Goal: Task Accomplishment & Management: Manage account settings

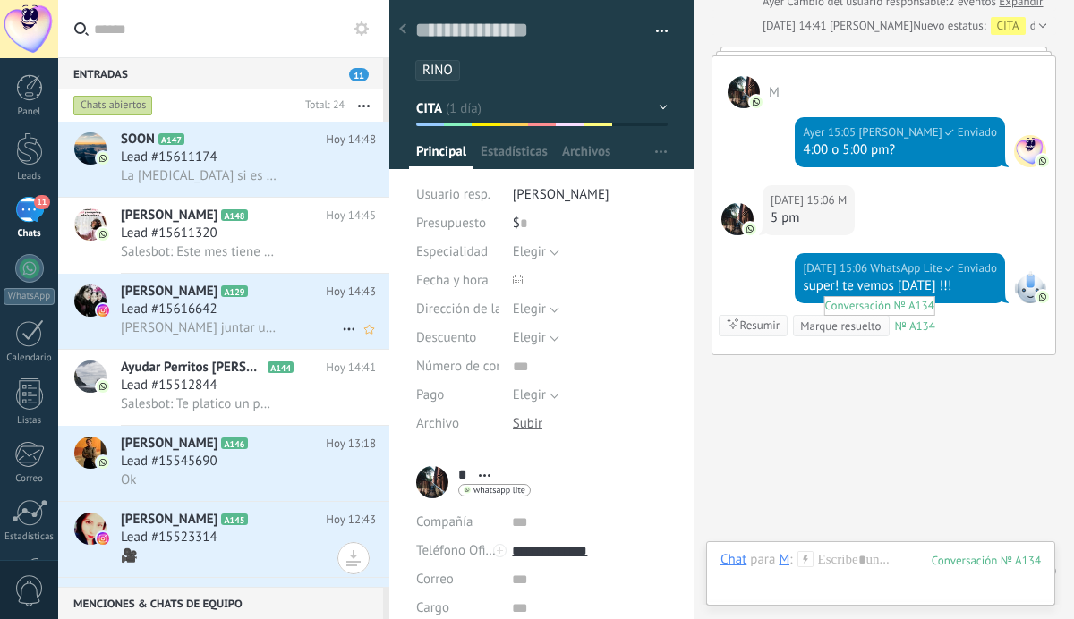
click at [217, 310] on span "Lead #15616642" at bounding box center [169, 310] width 97 height 18
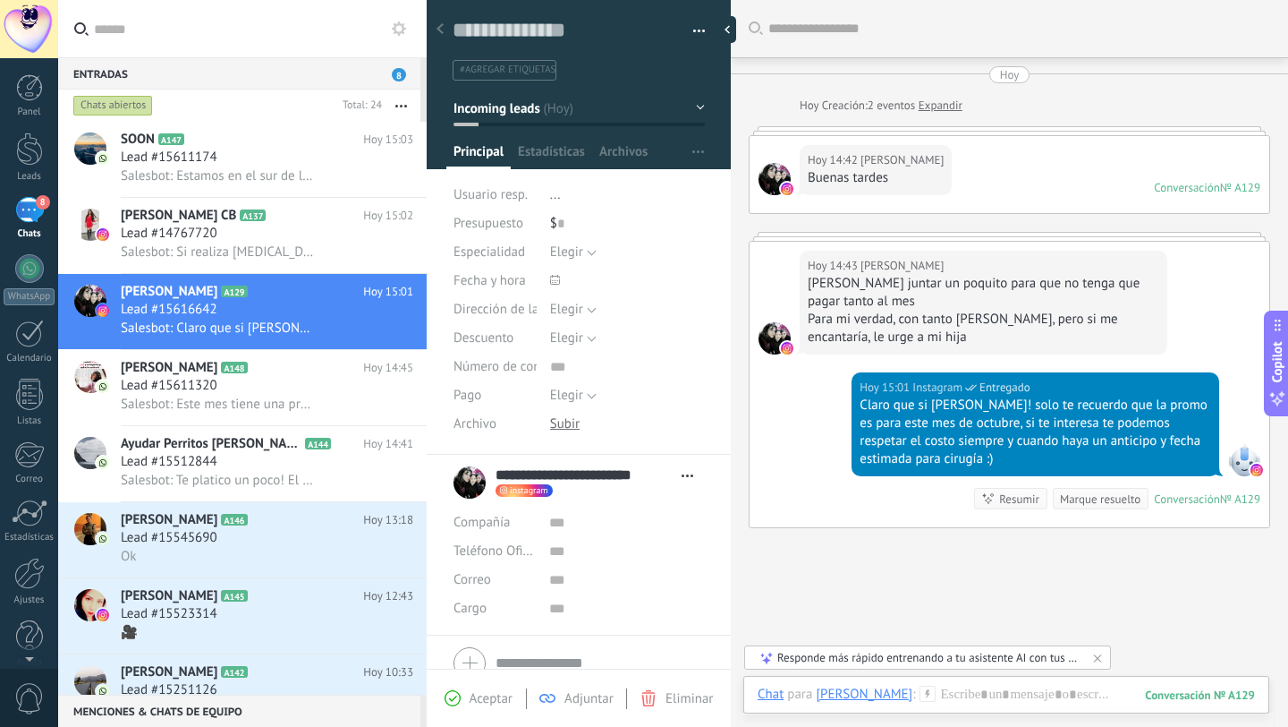
click at [581, 115] on button "Incoming leads" at bounding box center [579, 108] width 251 height 32
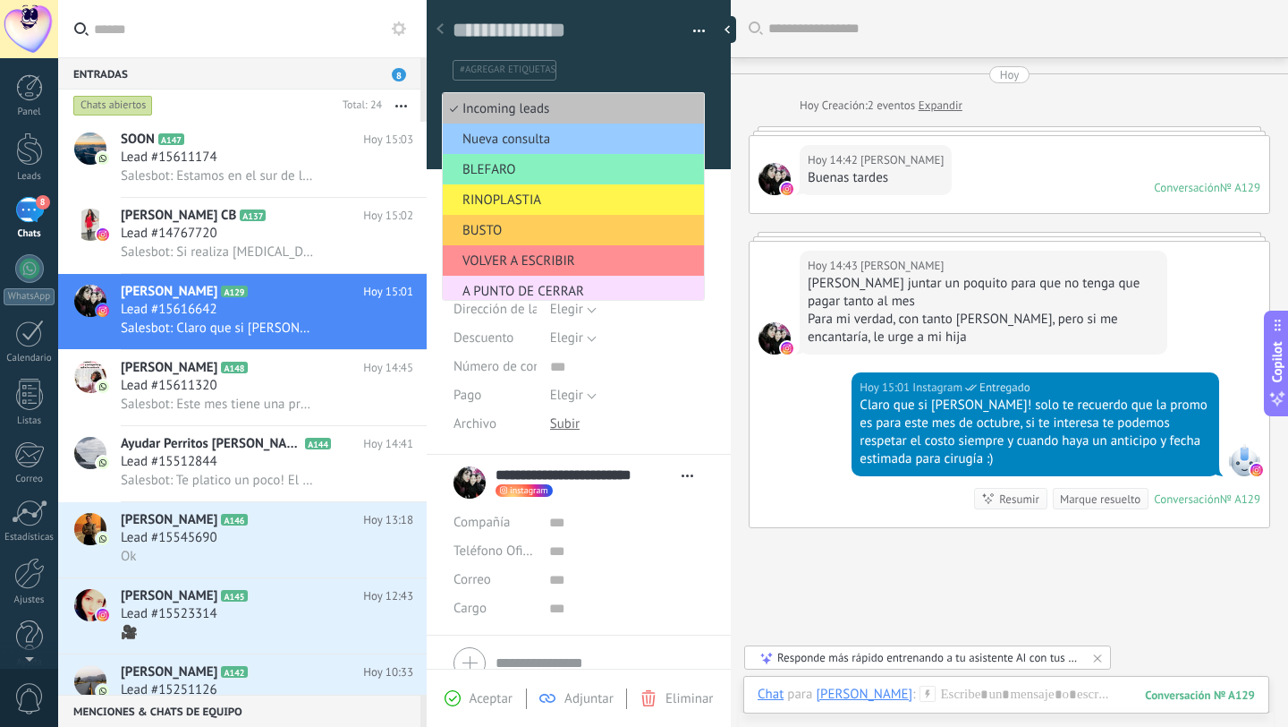
click at [555, 197] on span "RINOPLASTIA" at bounding box center [571, 199] width 256 height 17
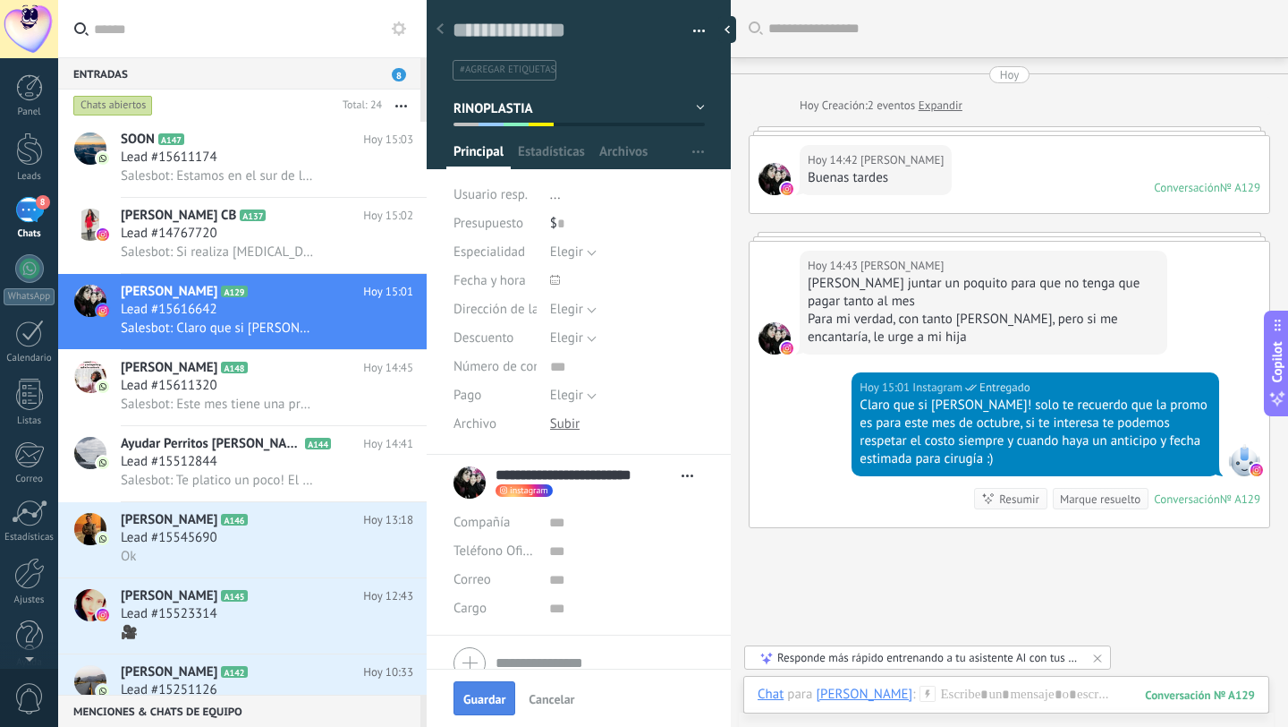
click at [497, 665] on span "Guardar" at bounding box center [484, 699] width 42 height 13
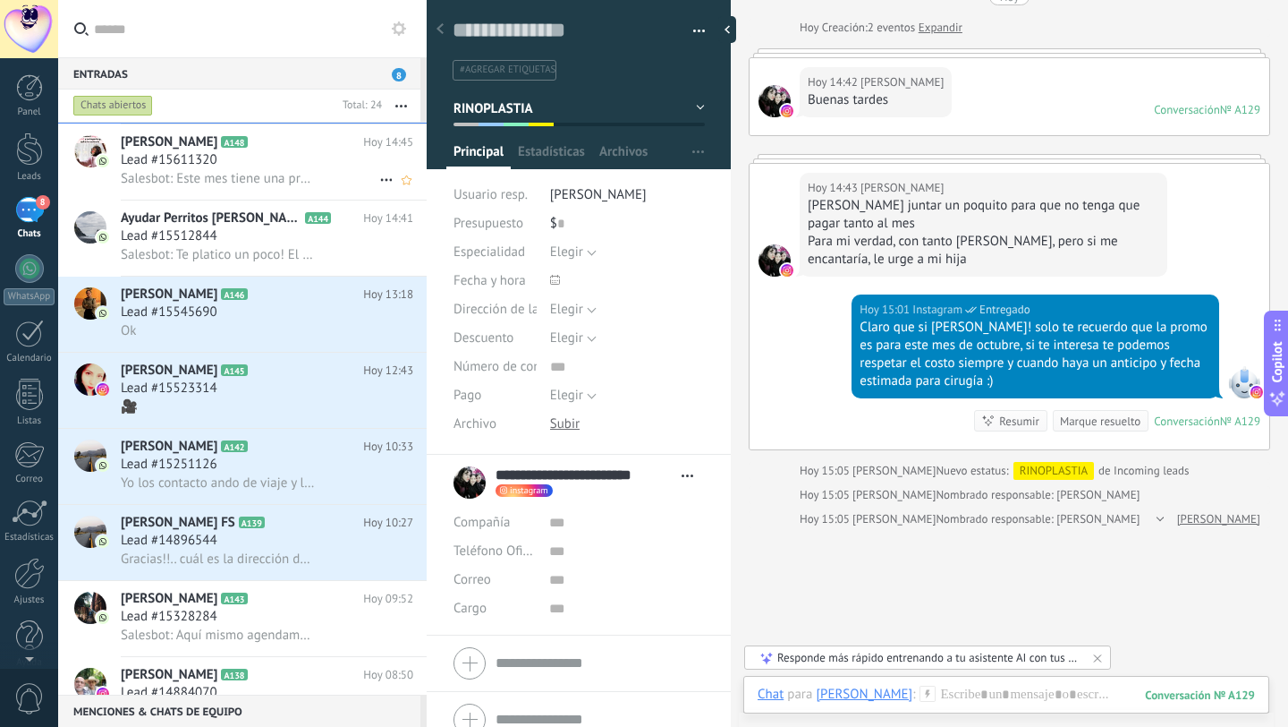
scroll to position [234, 0]
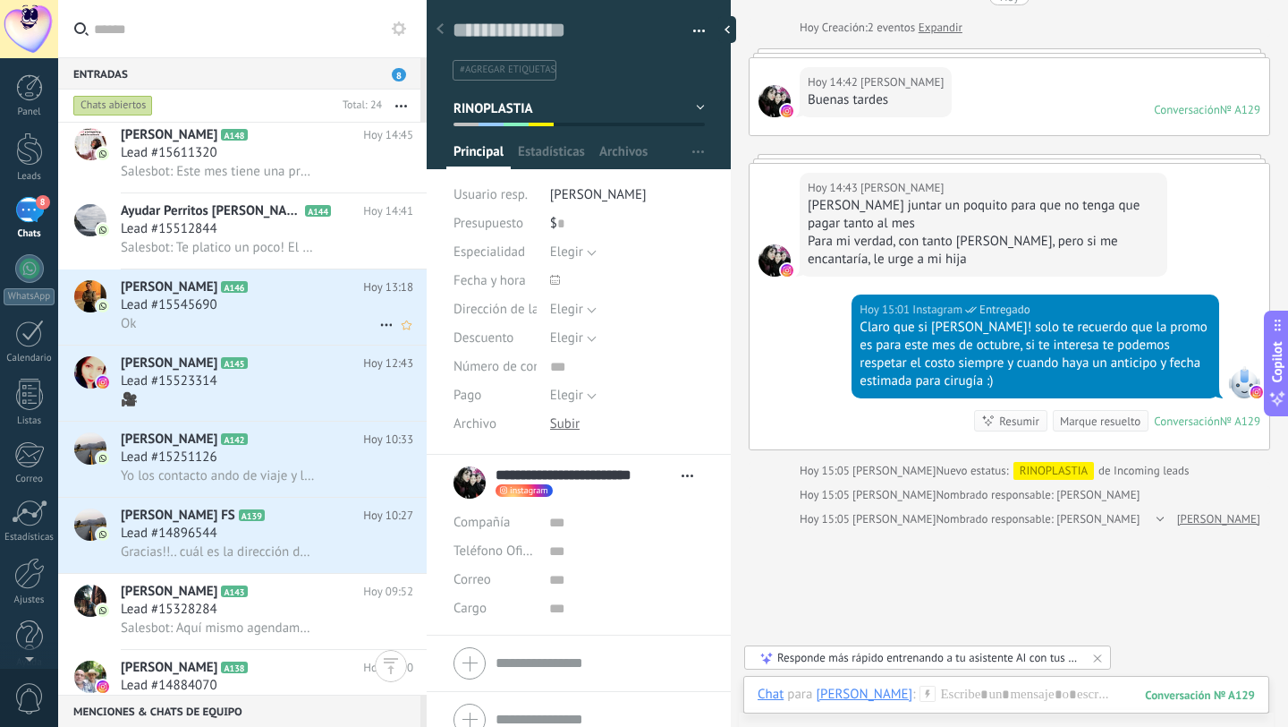
click at [205, 305] on span "Lead #15545690" at bounding box center [169, 305] width 97 height 18
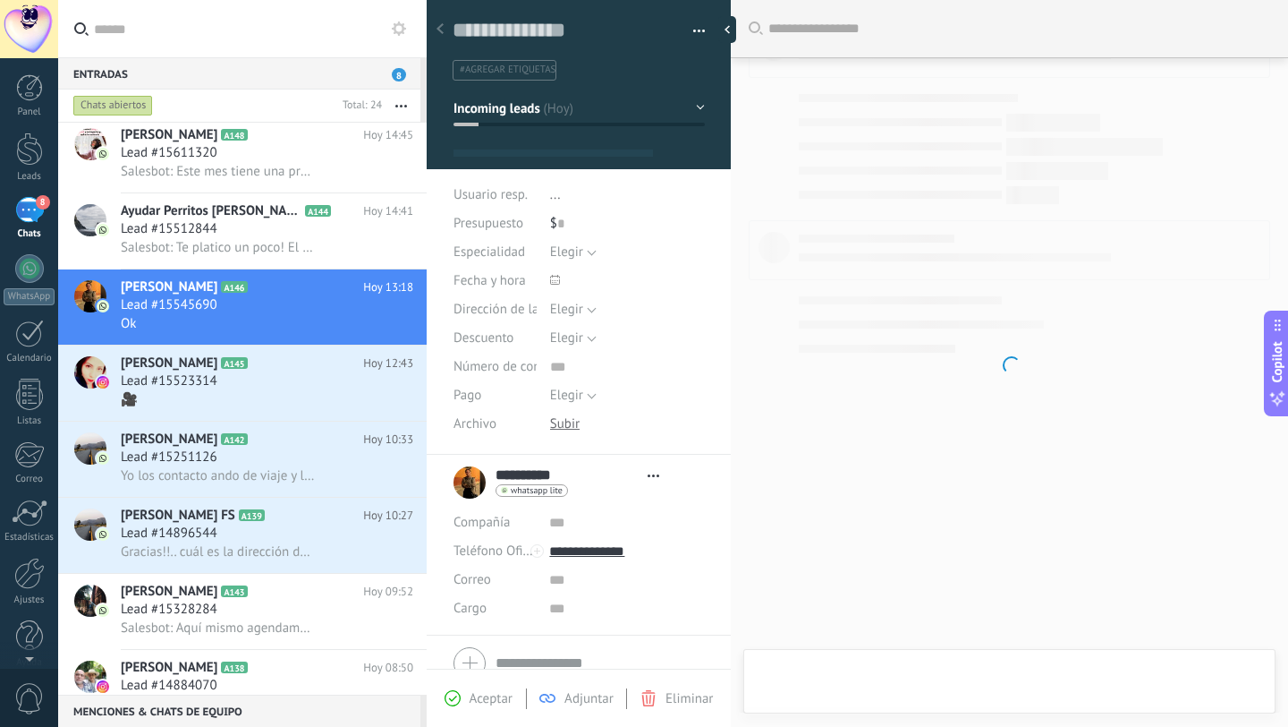
type textarea "**********"
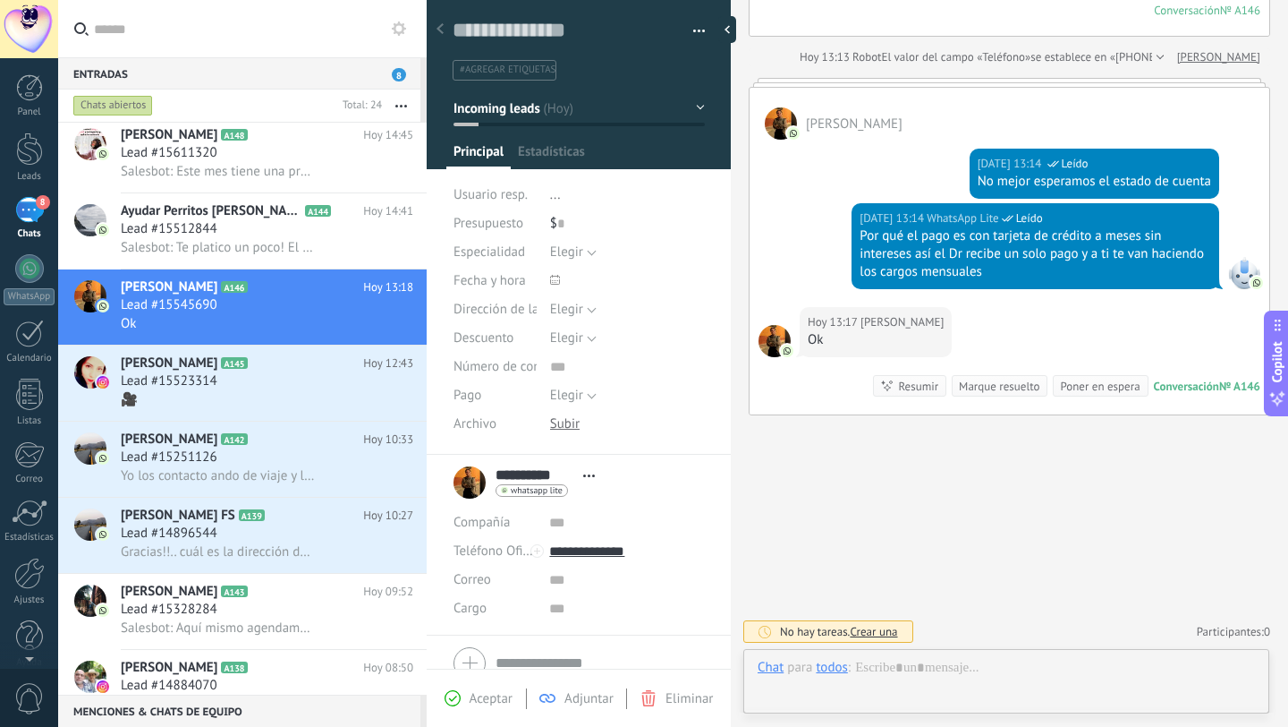
click at [675, 106] on button "Incoming leads" at bounding box center [579, 108] width 251 height 32
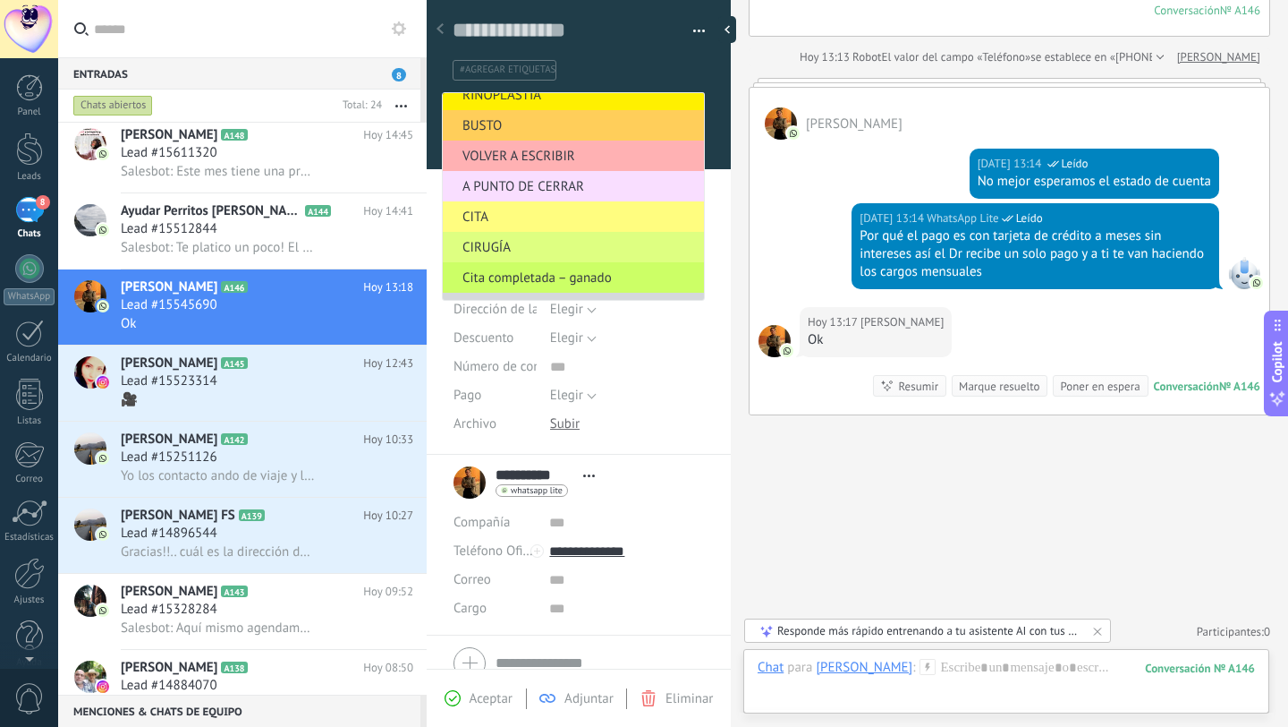
scroll to position [104, 0]
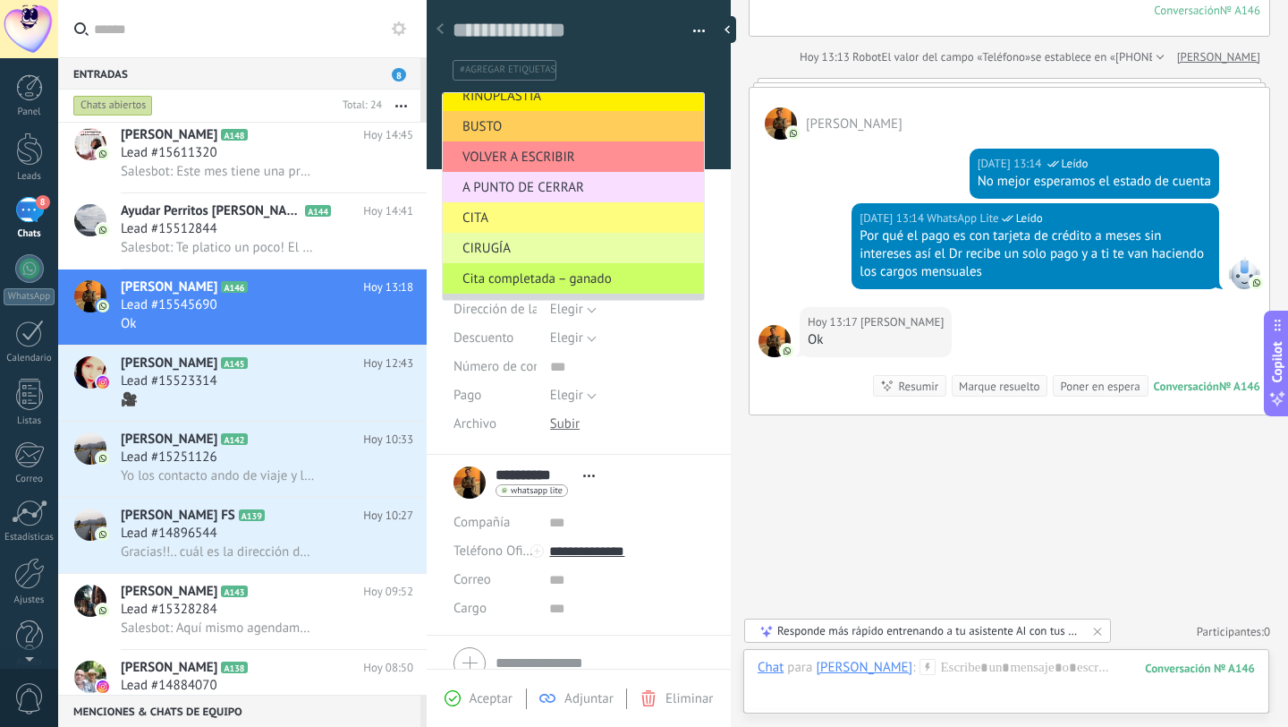
click at [520, 251] on span "CIRUGÍA" at bounding box center [571, 248] width 256 height 17
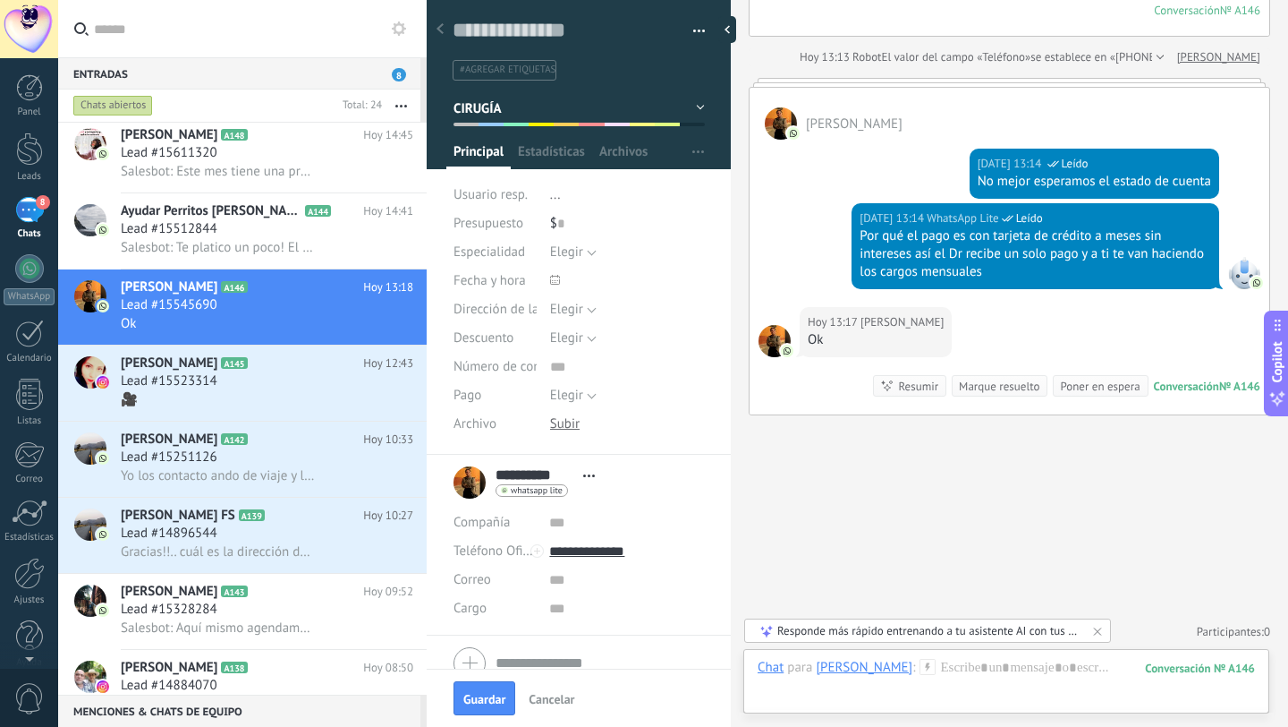
click at [514, 72] on span "#agregar etiquetas" at bounding box center [508, 70] width 96 height 13
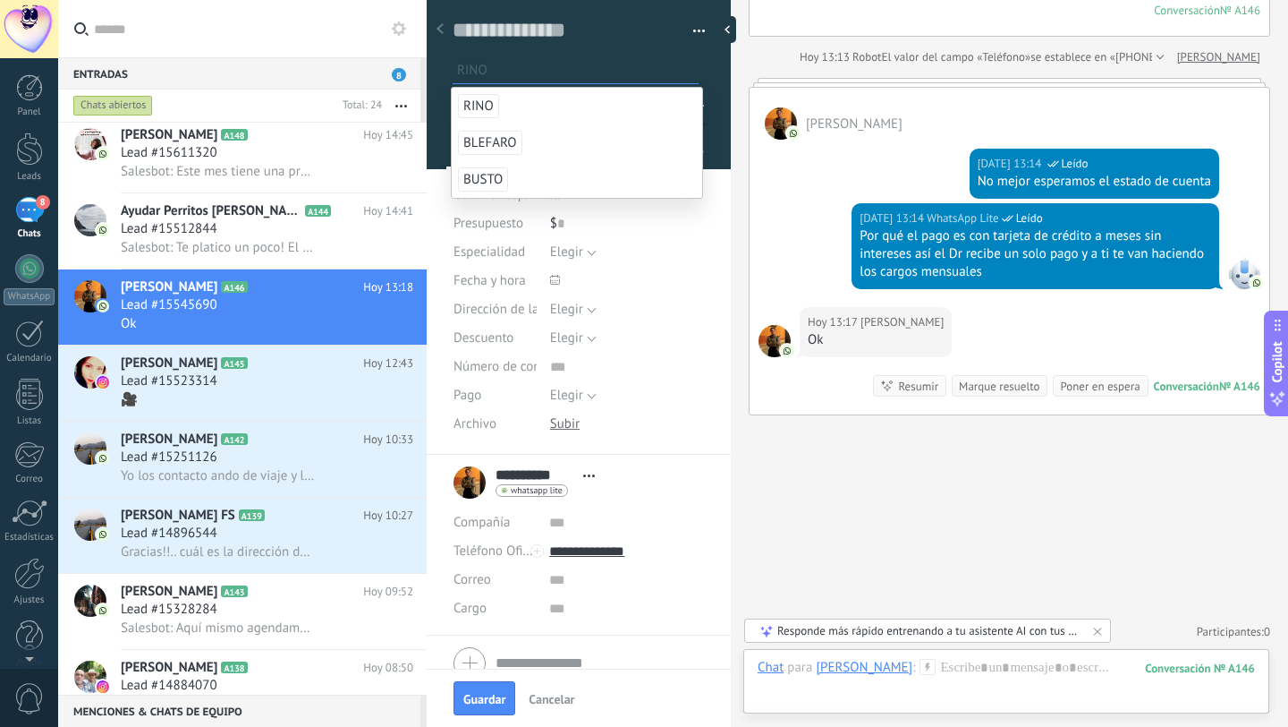
click at [692, 31] on button "button" at bounding box center [693, 31] width 26 height 27
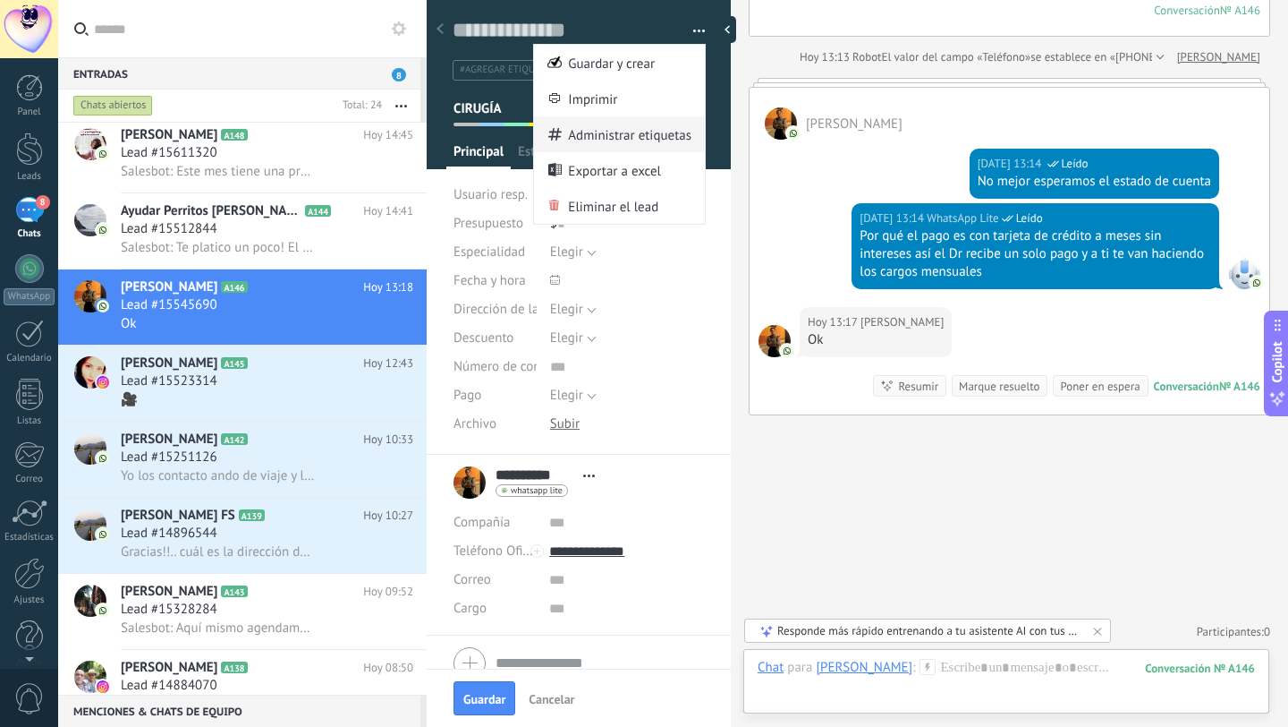
click at [577, 131] on span "Administrar etiquetas" at bounding box center [629, 134] width 123 height 36
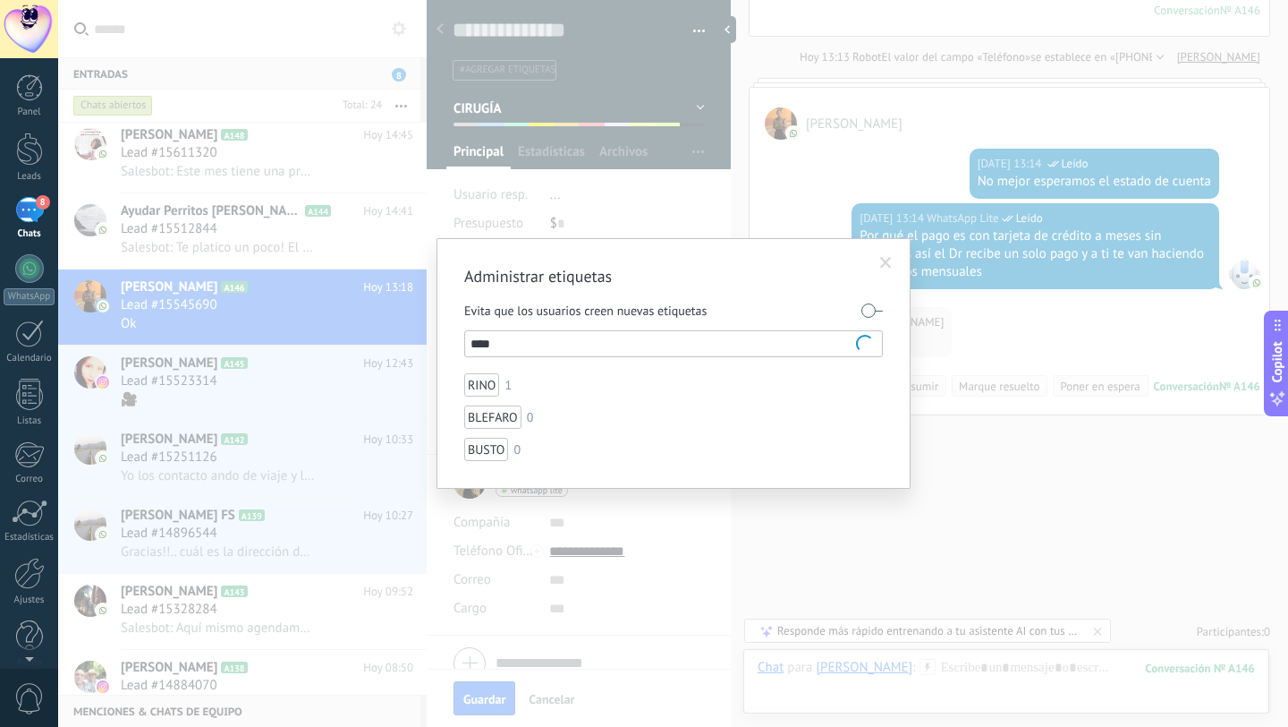
type input "*****"
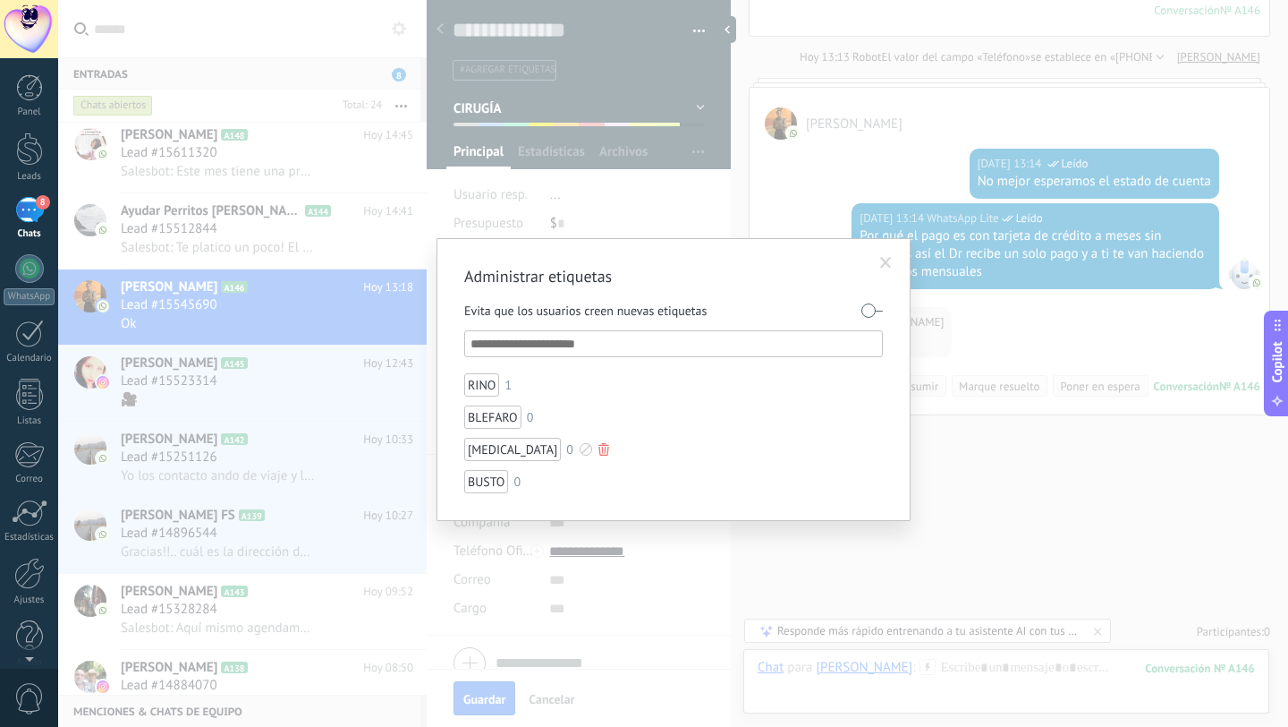
click at [492, 446] on div "[MEDICAL_DATA]" at bounding box center [512, 449] width 97 height 23
click at [888, 260] on span at bounding box center [886, 263] width 12 height 13
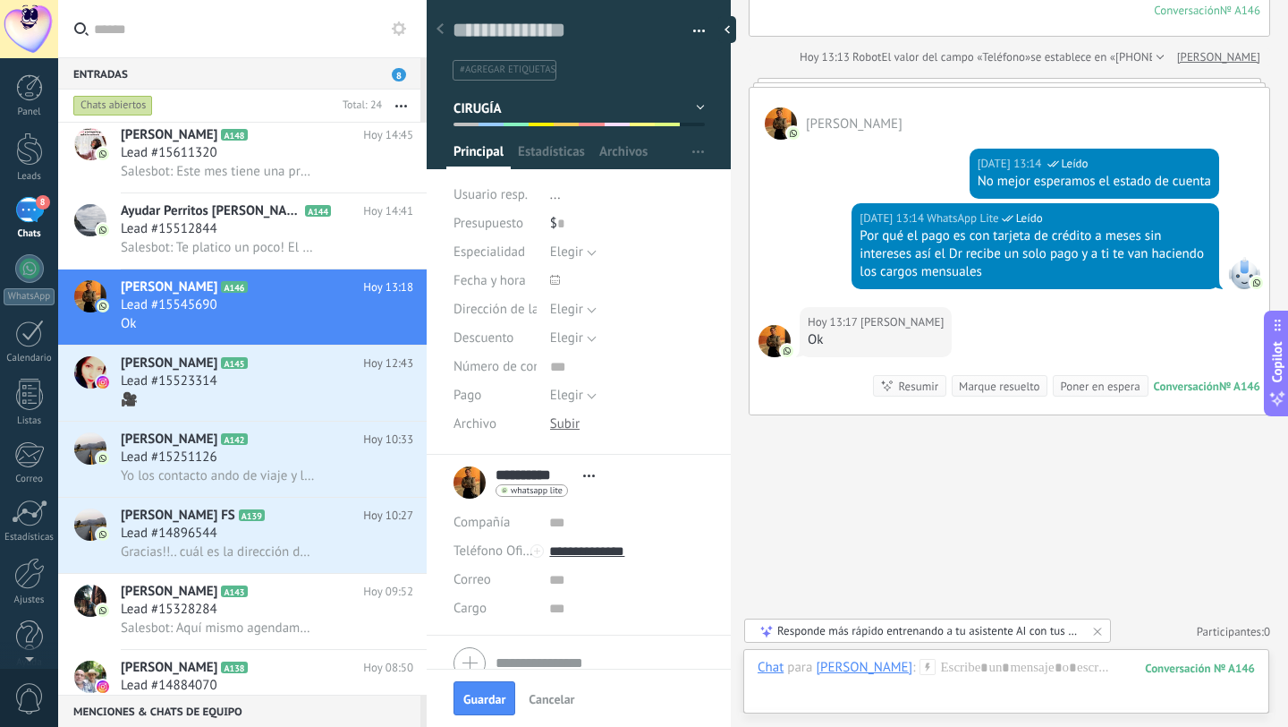
click at [516, 72] on span "#agregar etiquetas" at bounding box center [508, 70] width 96 height 13
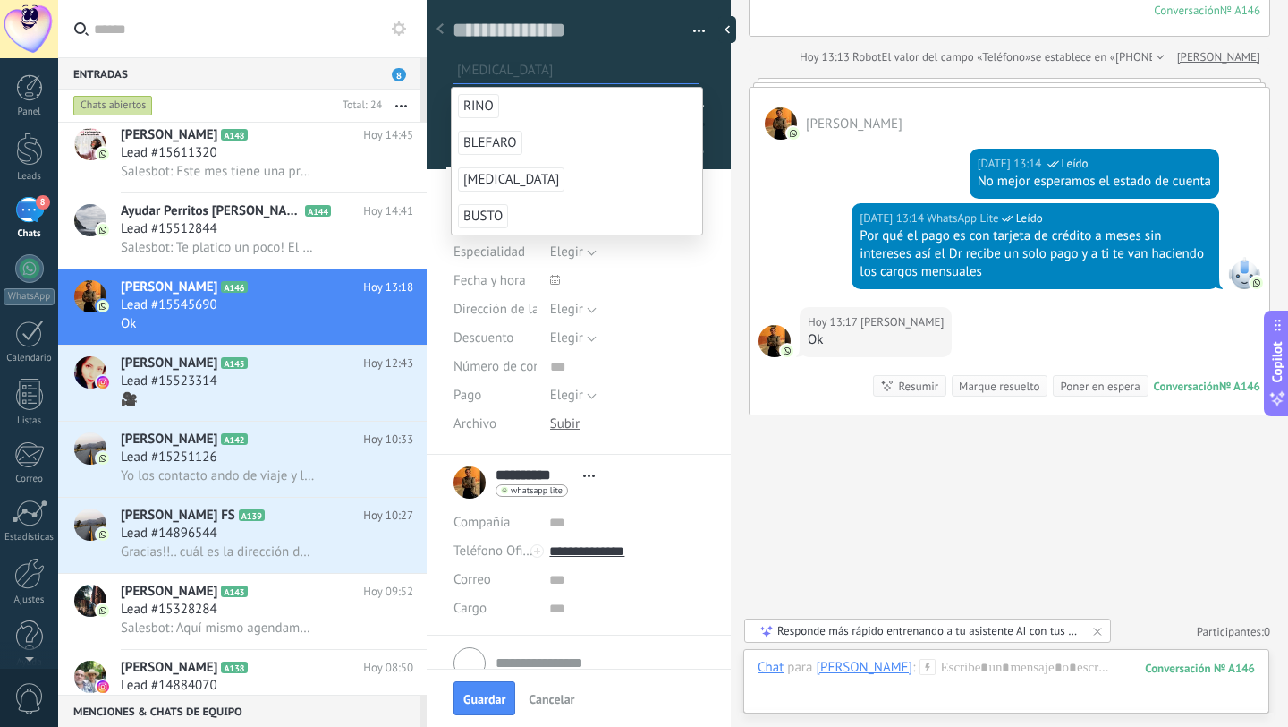
click at [479, 181] on span "[MEDICAL_DATA]" at bounding box center [511, 179] width 106 height 24
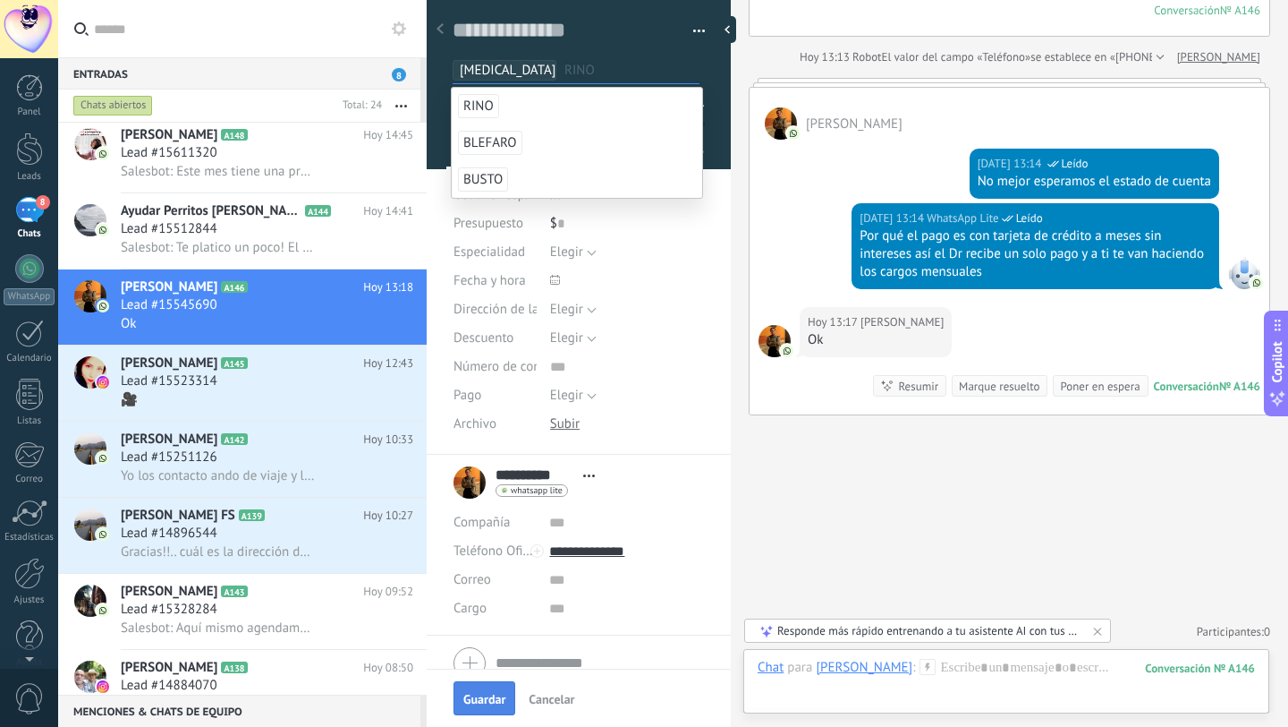
click at [492, 665] on span "Guardar" at bounding box center [484, 699] width 42 height 13
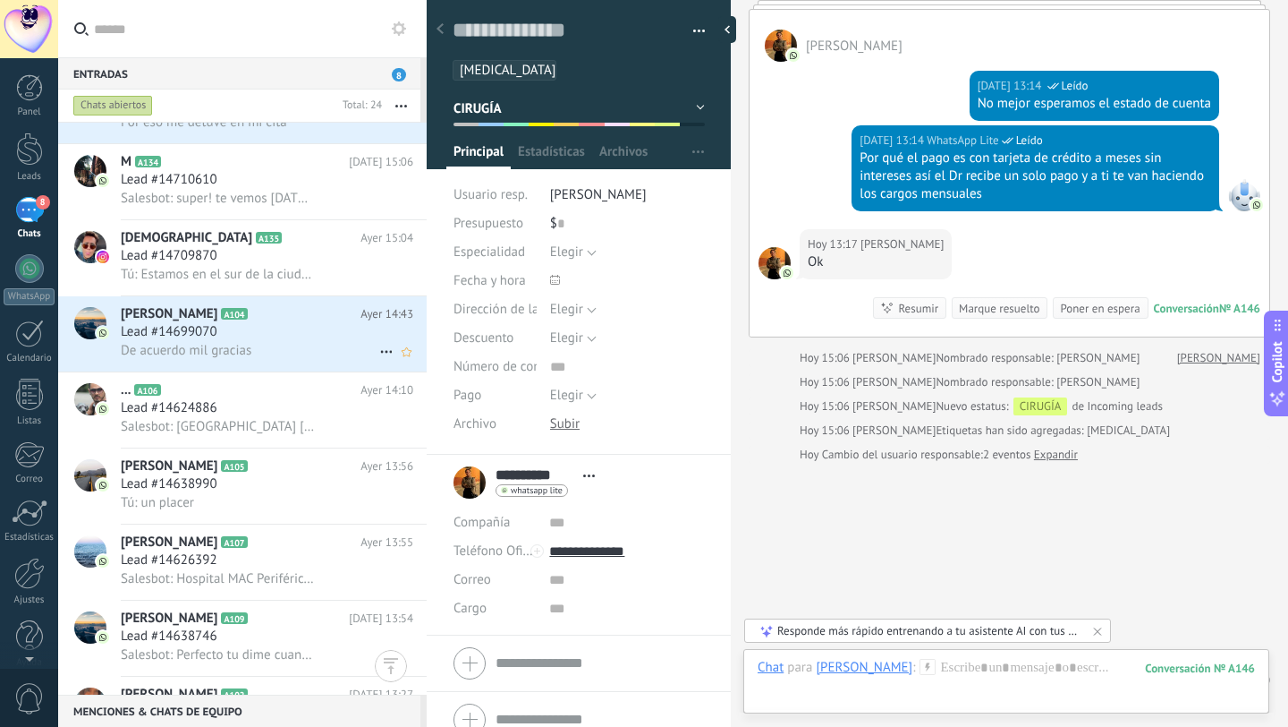
scroll to position [1205, 0]
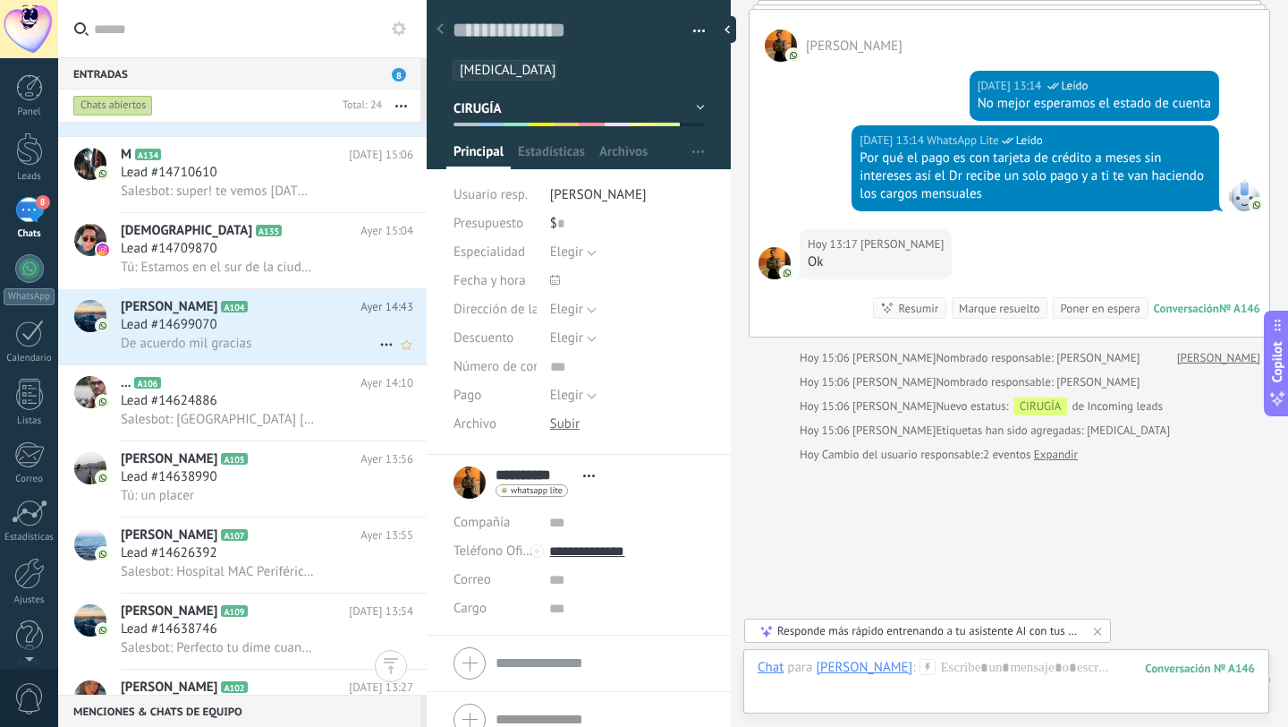
click at [219, 351] on span "De acuerdo mil gracias" at bounding box center [186, 343] width 131 height 17
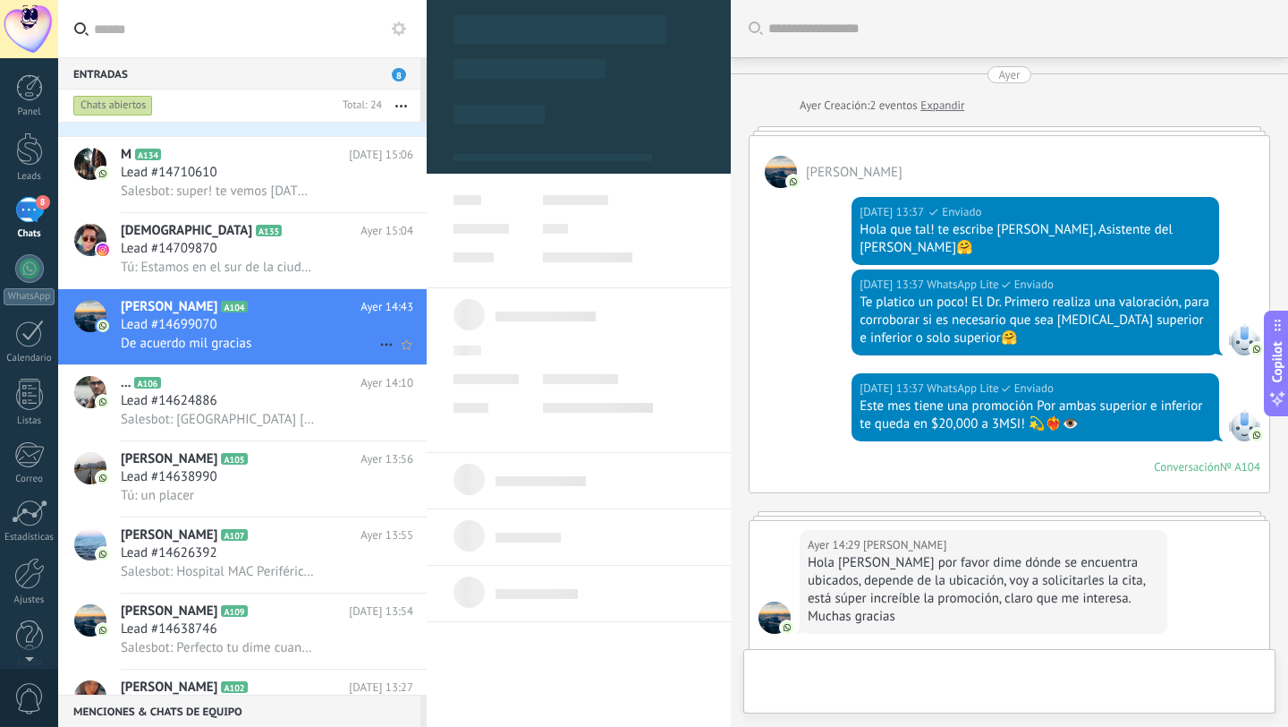
type textarea "**********"
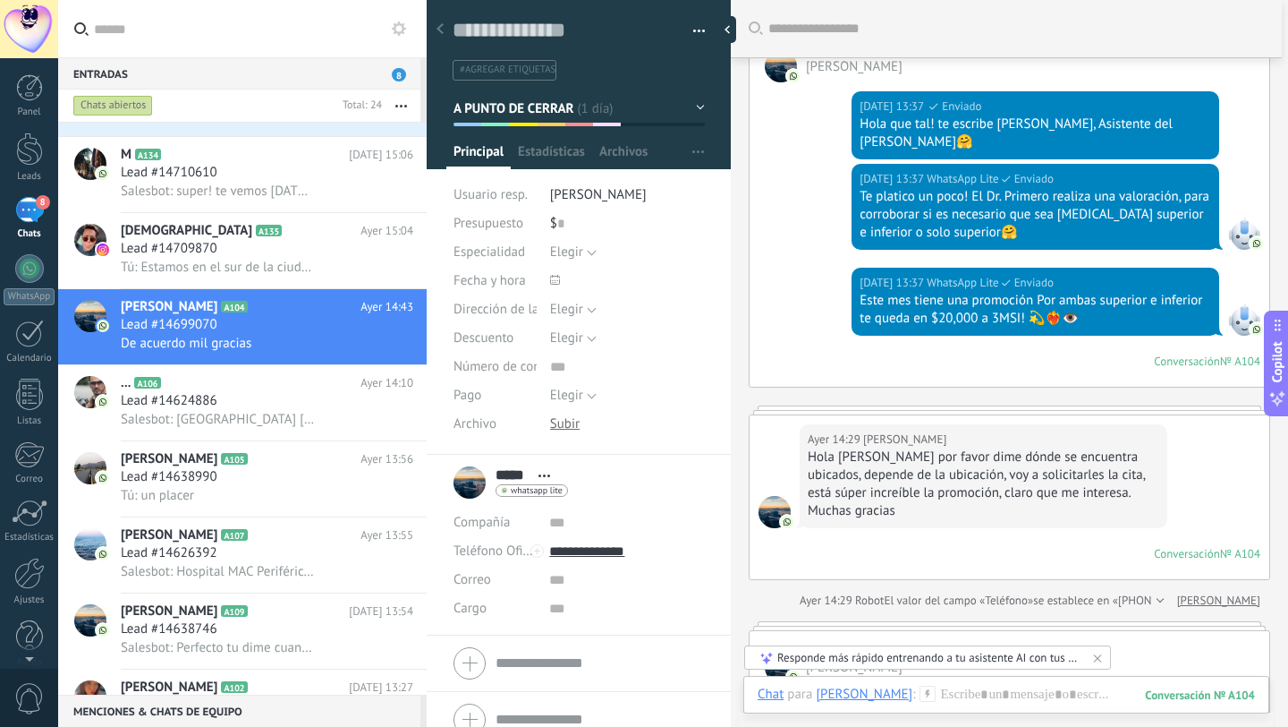
scroll to position [104, 0]
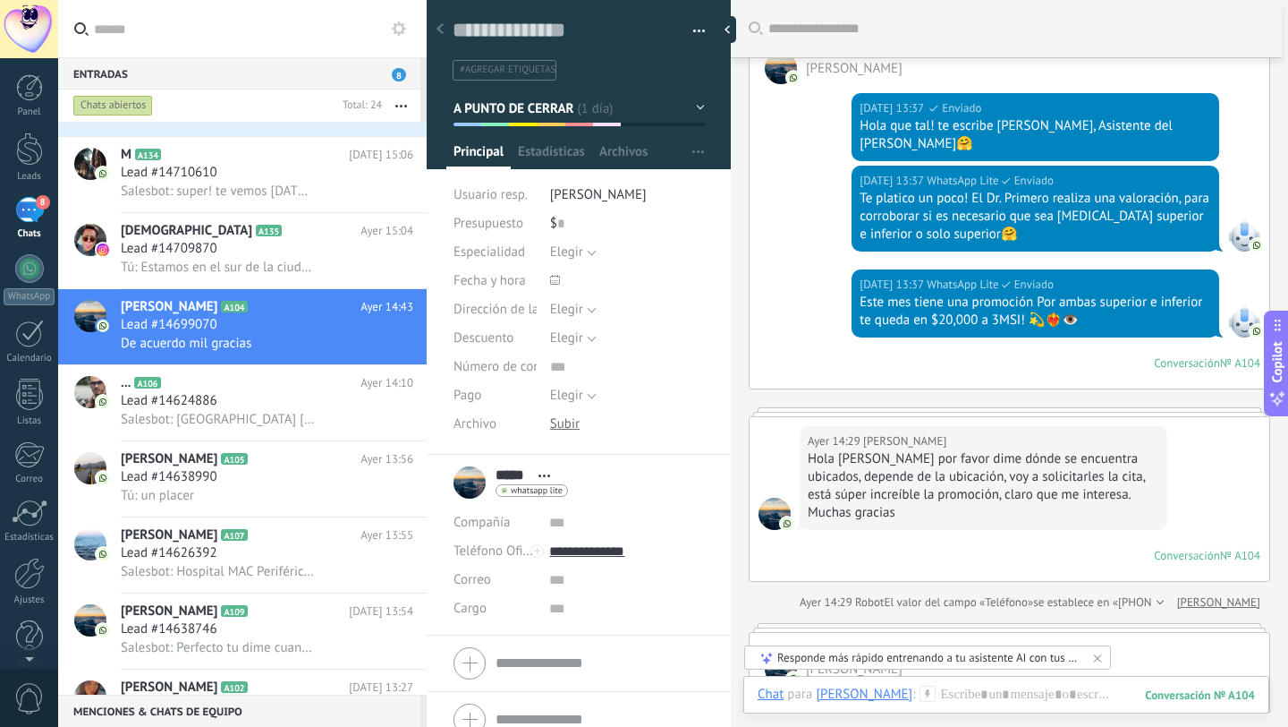
click at [498, 73] on span "#agregar etiquetas" at bounding box center [508, 70] width 96 height 13
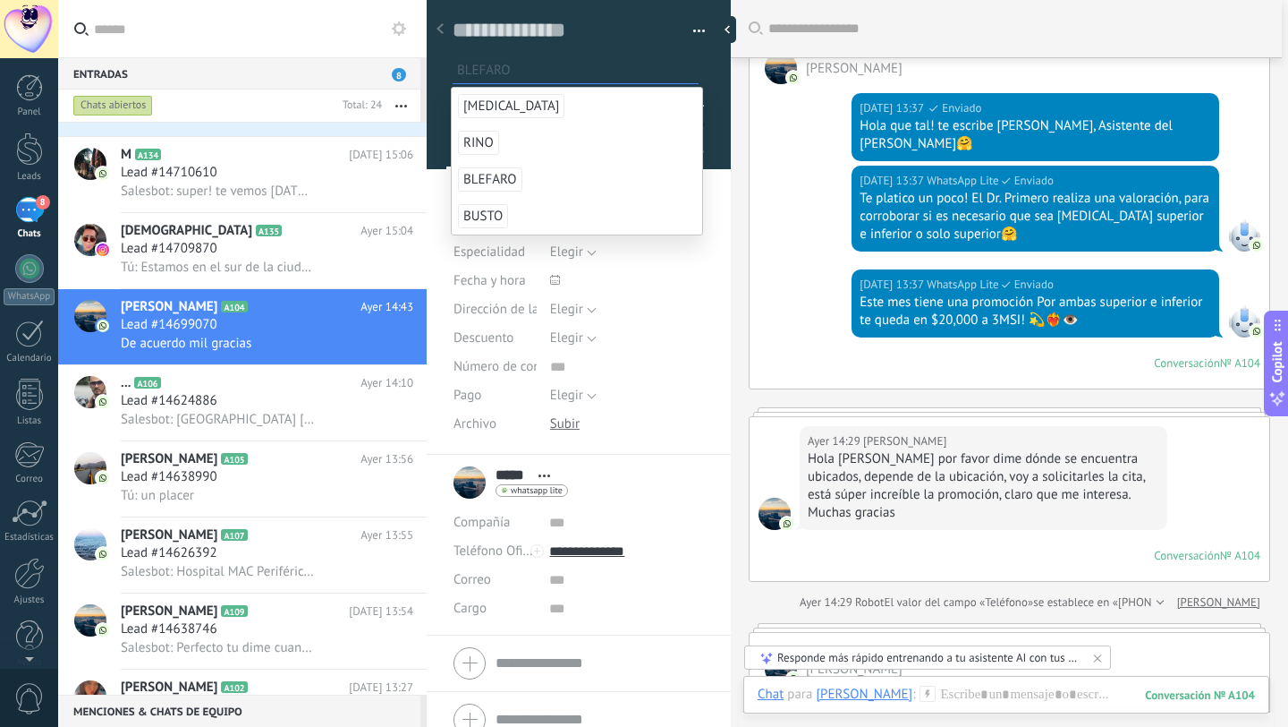
click at [484, 178] on span "BLEFARO" at bounding box center [490, 179] width 64 height 24
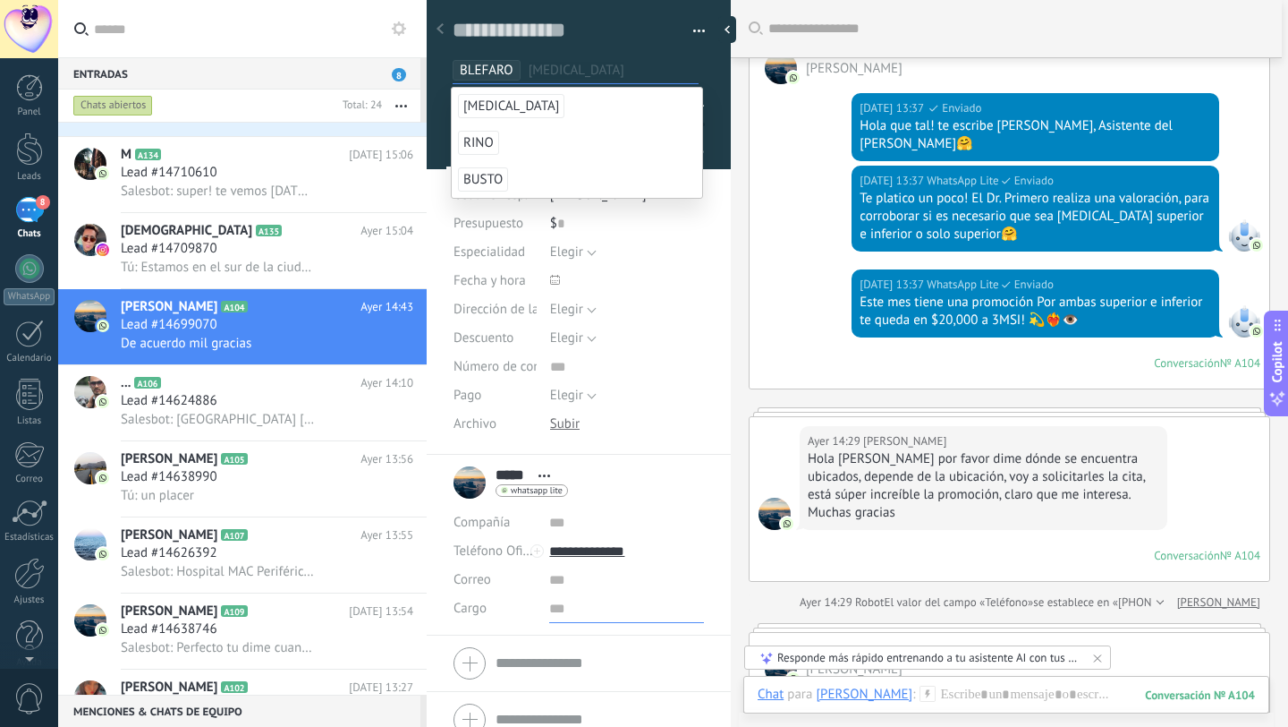
click at [642, 616] on input "text" at bounding box center [626, 608] width 155 height 29
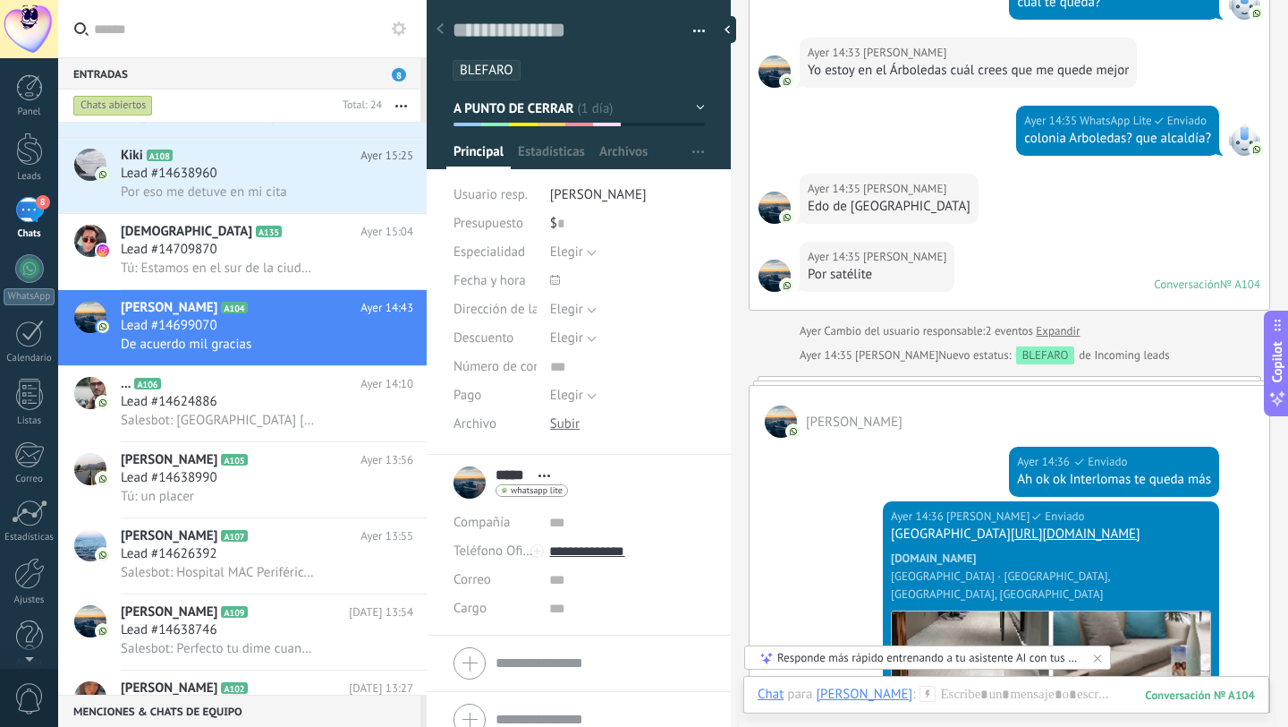
scroll to position [1757, 0]
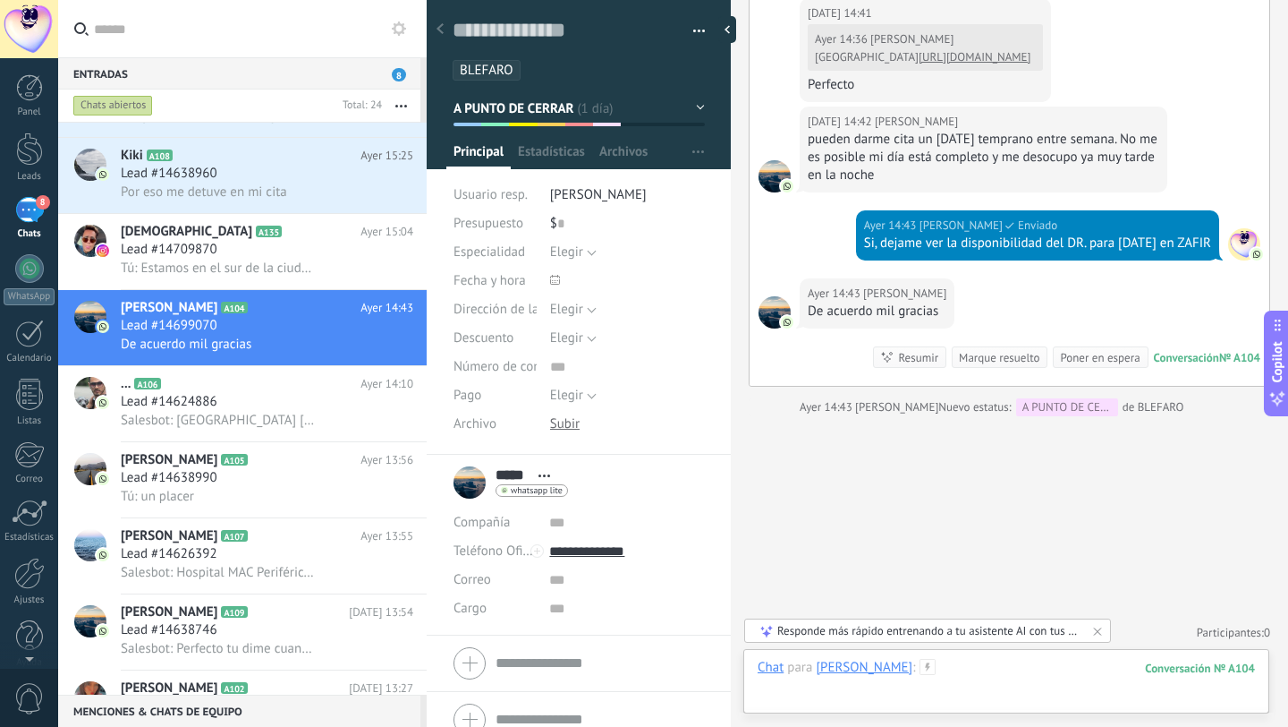
click at [908, 665] on div at bounding box center [1006, 686] width 497 height 54
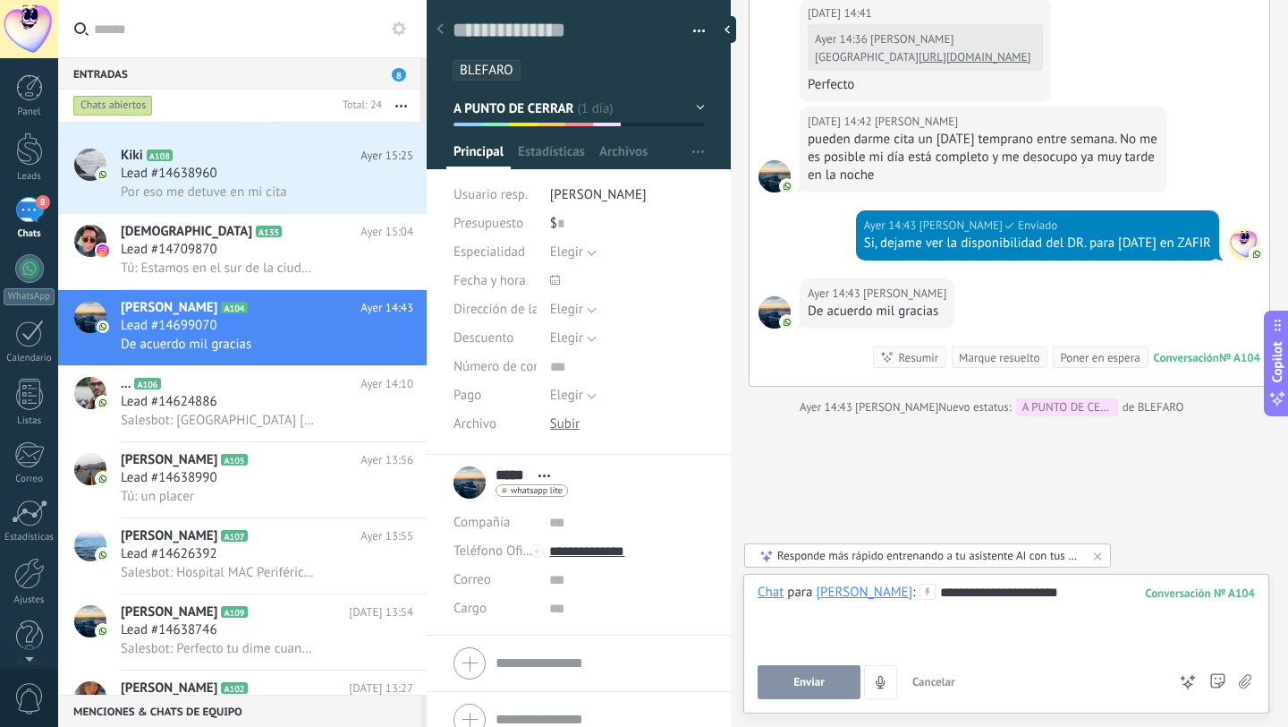
click at [819, 665] on span "Enviar" at bounding box center [809, 682] width 31 height 13
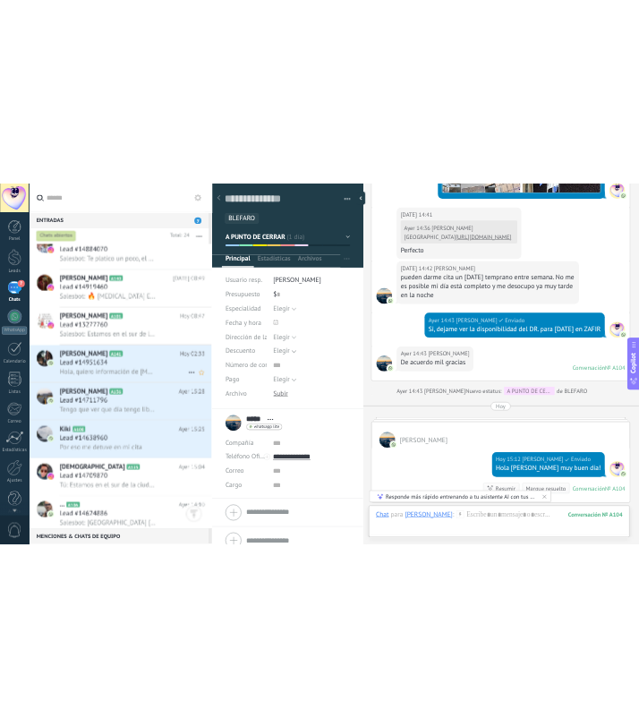
scroll to position [936, 0]
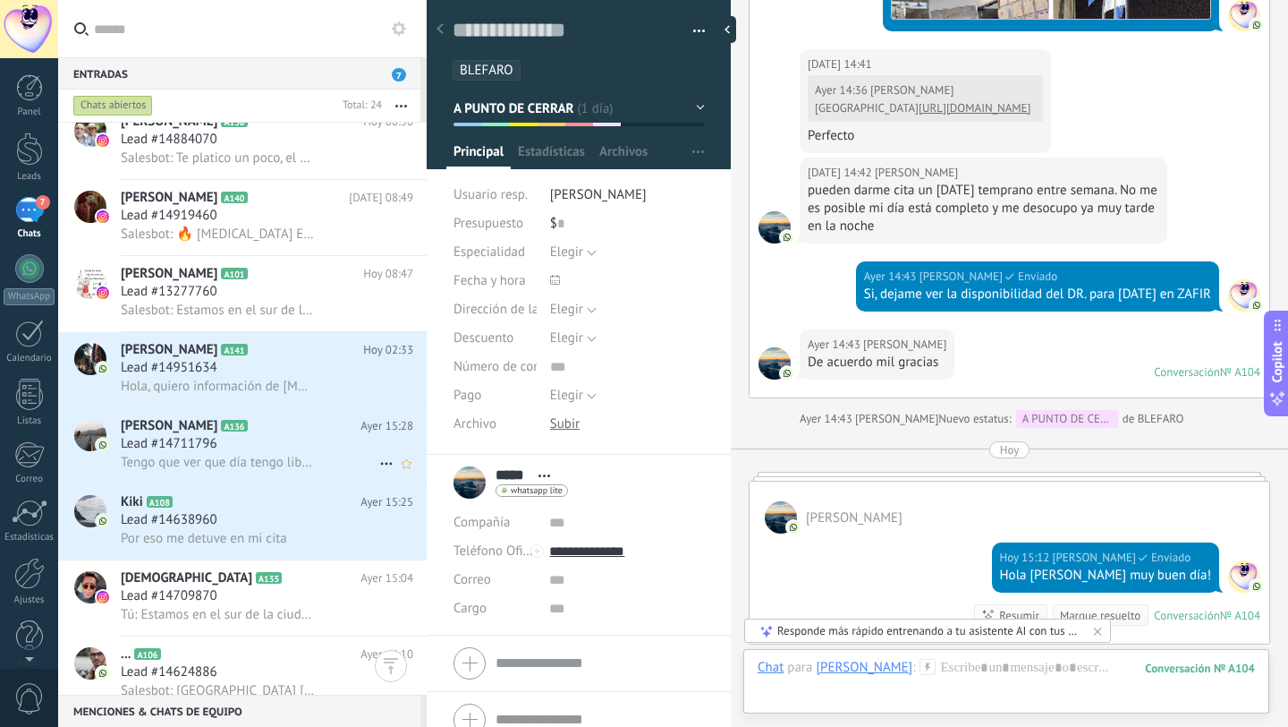
type textarea "**********"
